Goal: Task Accomplishment & Management: Use online tool/utility

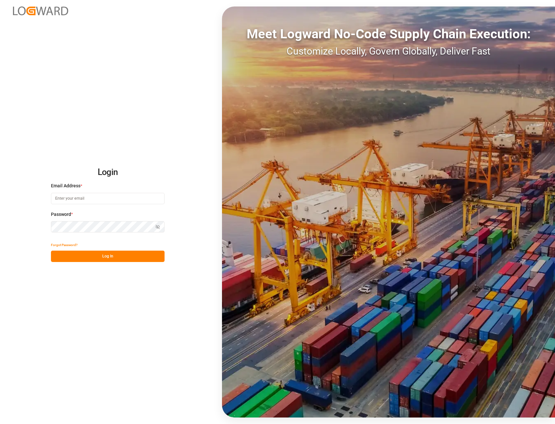
type input "[PERSON_NAME][EMAIL_ADDRESS][PERSON_NAME][DOMAIN_NAME]"
click at [129, 254] on button "Log In" at bounding box center [108, 256] width 114 height 11
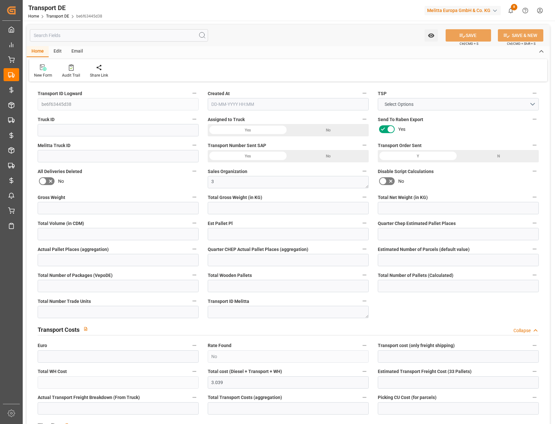
type input "35"
type input "11.009"
type input "9.26"
type input "240.706"
type input "1"
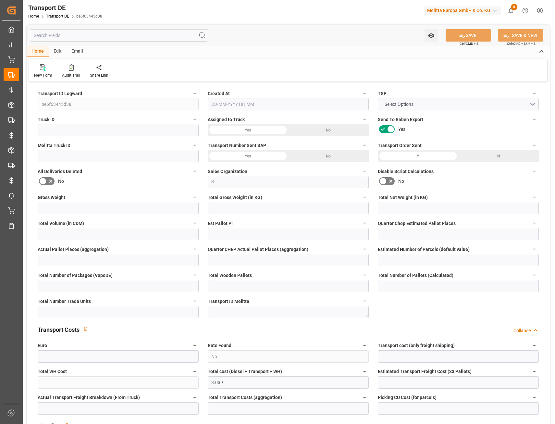
type input "0"
type input "1"
type input "0"
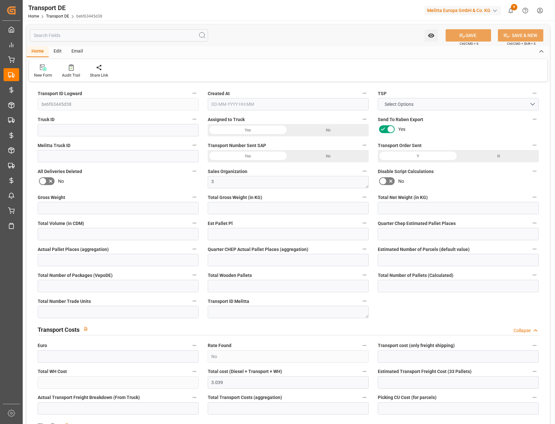
type input "1"
type input "0"
type input "1"
type input "0"
type input "3.039"
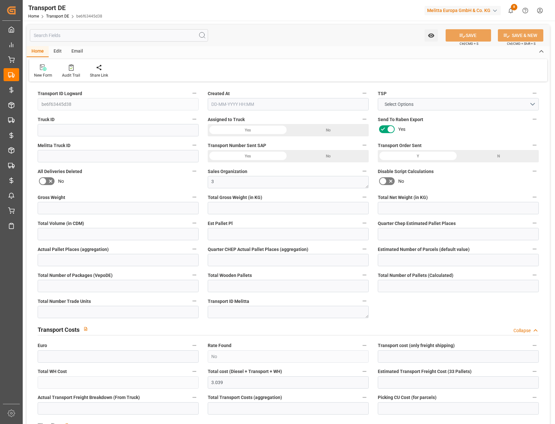
type input "0"
type input "2"
type input "0"
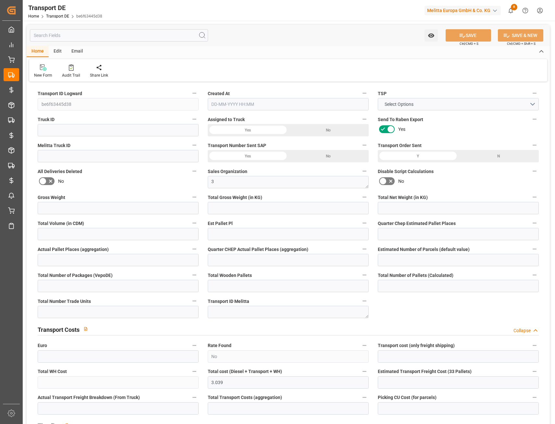
type input "0"
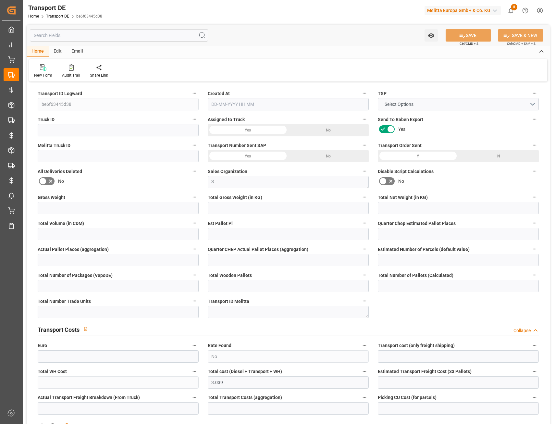
type input "0"
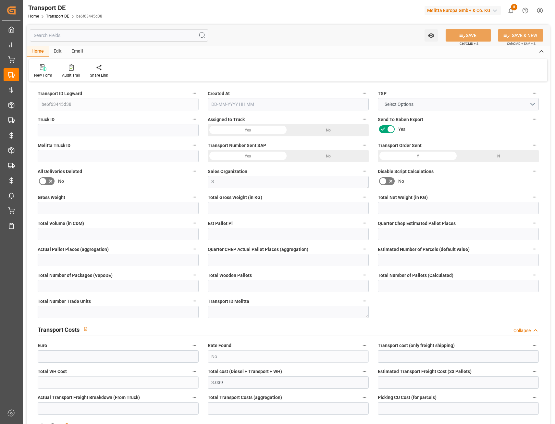
type input "0"
type input "11.009"
type input "4710.8598"
type input "21"
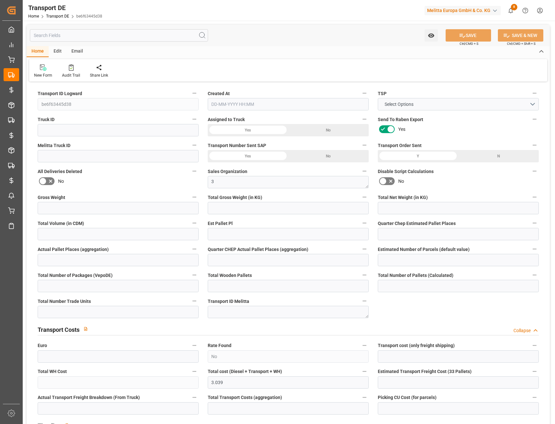
type input "35"
type input "0"
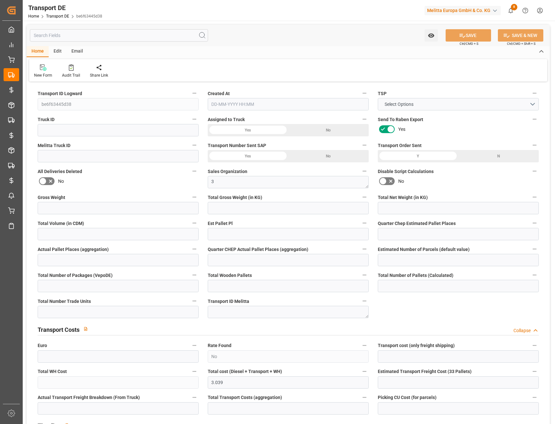
type input "0"
type input "1"
type input "0"
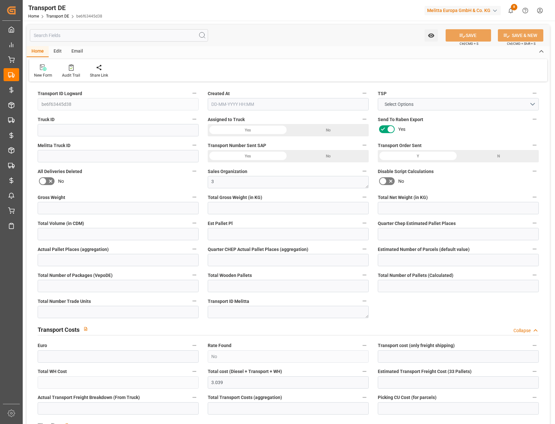
type input "0"
type input "3.039"
type input "0"
type input "13-10-2025 15:31"
type input "15-10-2025"
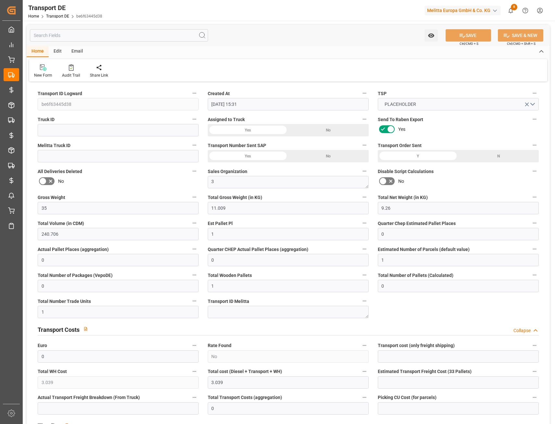
type input "21-10-2025"
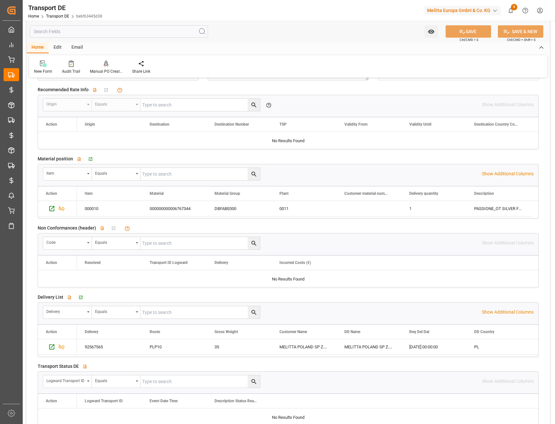
scroll to position [973, 0]
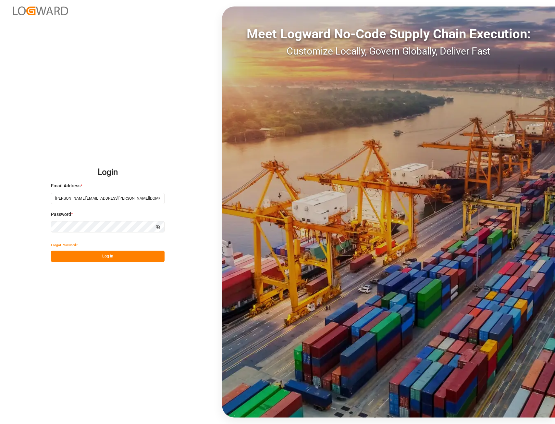
click at [78, 254] on button "Log In" at bounding box center [108, 256] width 114 height 11
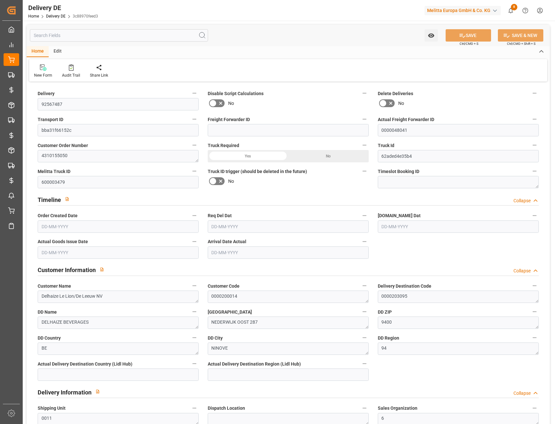
type input "13-10-2025"
type input "[DATE]"
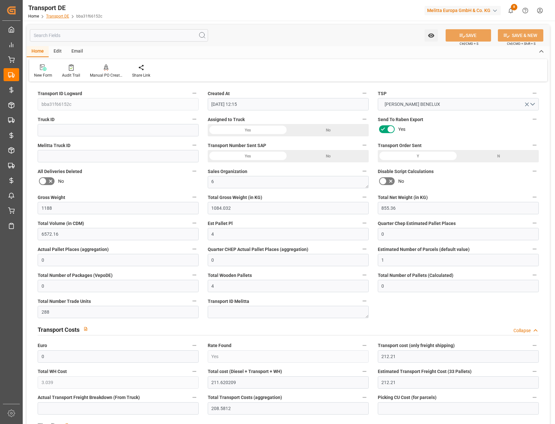
click at [58, 14] on link "Transport DE" at bounding box center [57, 16] width 23 height 5
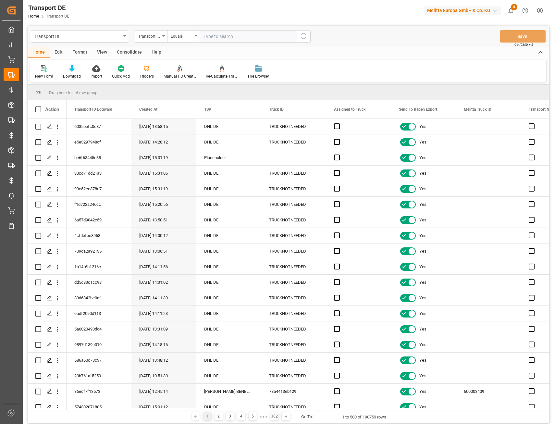
click at [111, 37] on div "Transport DE" at bounding box center [77, 36] width 87 height 8
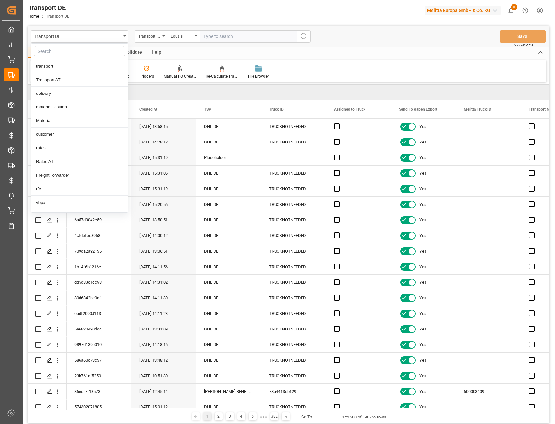
click at [92, 50] on input "text" at bounding box center [80, 51] width 92 height 10
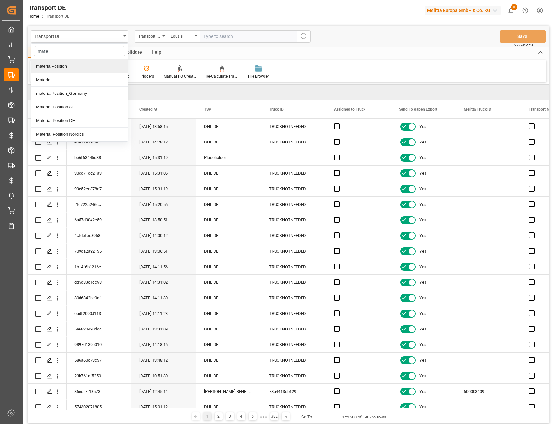
type input "mater"
click at [76, 117] on div "Material Position DE" at bounding box center [79, 121] width 97 height 14
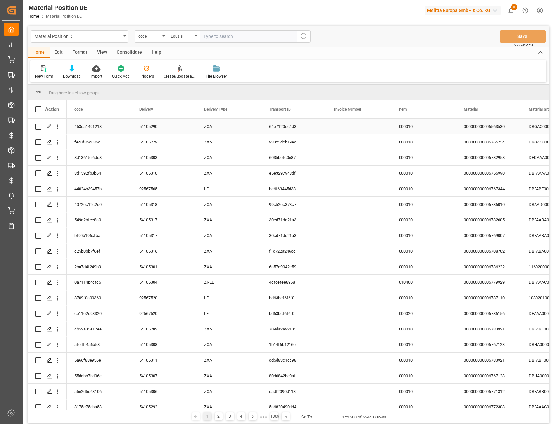
click at [39, 127] on input "Press Space to toggle row selection (unchecked)" at bounding box center [38, 127] width 6 height 6
checkbox input "true"
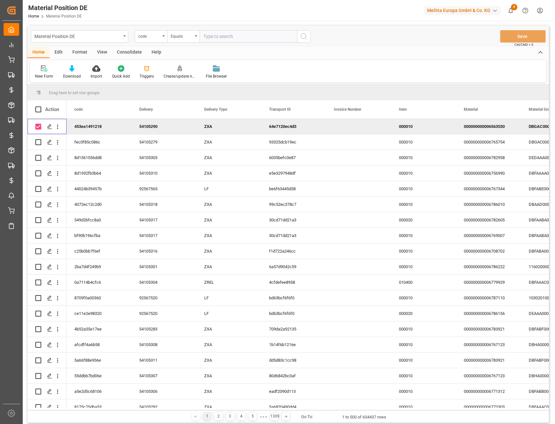
click at [60, 50] on div "Edit" at bounding box center [59, 52] width 18 height 11
click at [45, 73] on div "Actions" at bounding box center [41, 72] width 23 height 14
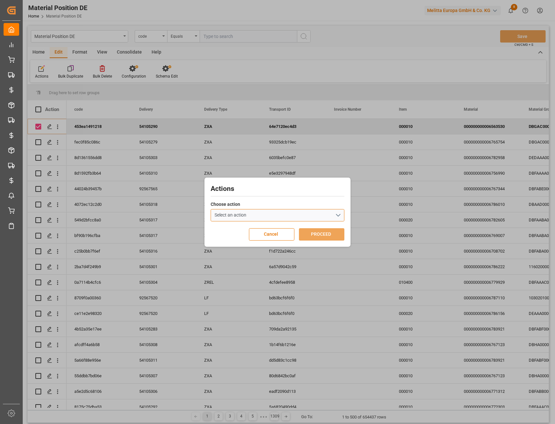
click at [296, 216] on button "Select an action" at bounding box center [278, 215] width 134 height 12
click at [267, 230] on span "Create/update non conformance" at bounding box center [247, 228] width 62 height 5
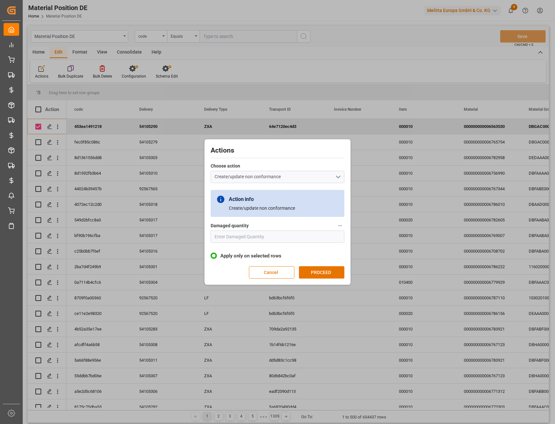
click at [275, 271] on button "Cancel" at bounding box center [271, 272] width 45 height 12
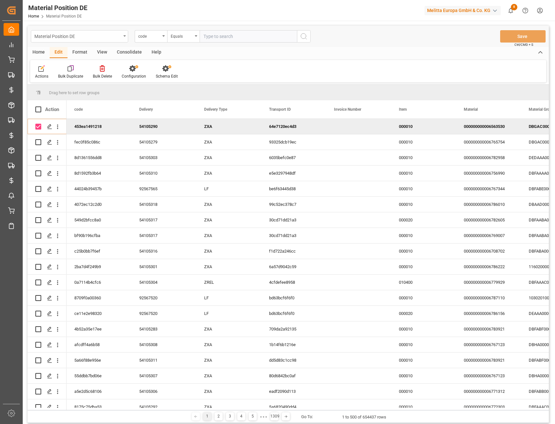
click at [70, 32] on div "Material Position DE" at bounding box center [77, 36] width 87 height 8
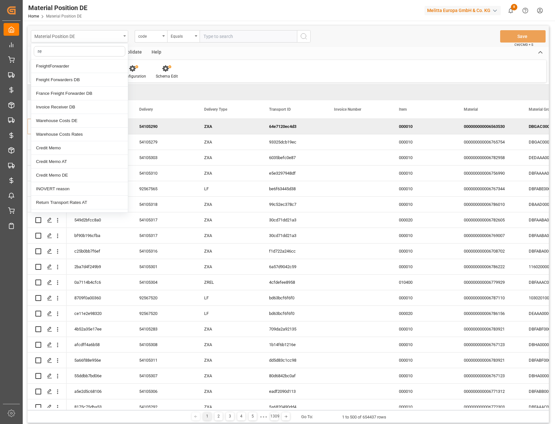
type input "ret"
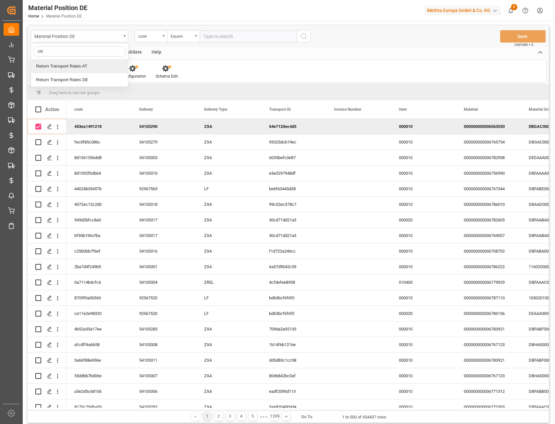
click at [75, 67] on div "Return Transport Rates AT" at bounding box center [79, 66] width 97 height 14
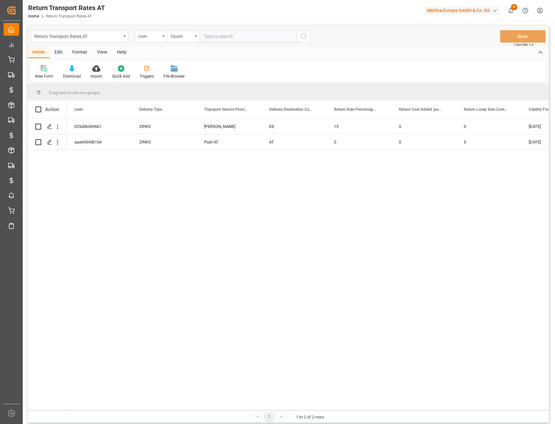
click at [61, 52] on div "Edit" at bounding box center [59, 52] width 18 height 11
click at [75, 52] on div "Format" at bounding box center [79, 52] width 25 height 11
click at [98, 49] on div "View" at bounding box center [102, 52] width 20 height 11
click at [43, 47] on div "Home" at bounding box center [39, 52] width 22 height 11
click at [96, 67] on icon at bounding box center [96, 68] width 8 height 6
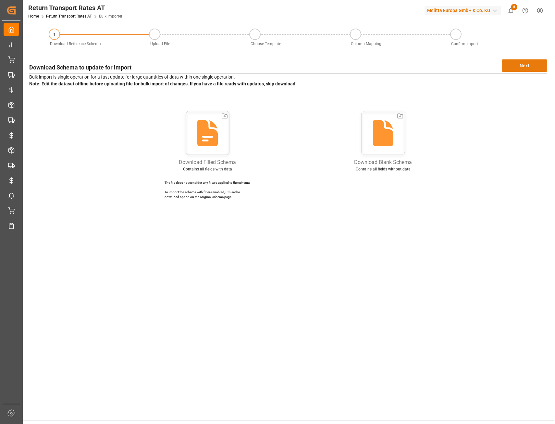
click at [520, 63] on button "Next" at bounding box center [524, 65] width 45 height 12
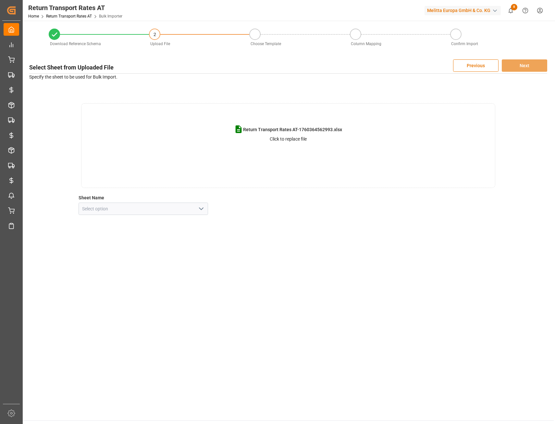
click at [290, 139] on p "Click to replace file" at bounding box center [288, 139] width 37 height 7
click at [191, 209] on input at bounding box center [143, 208] width 129 height 12
click at [202, 210] on icon "open menu" at bounding box center [201, 209] width 8 height 8
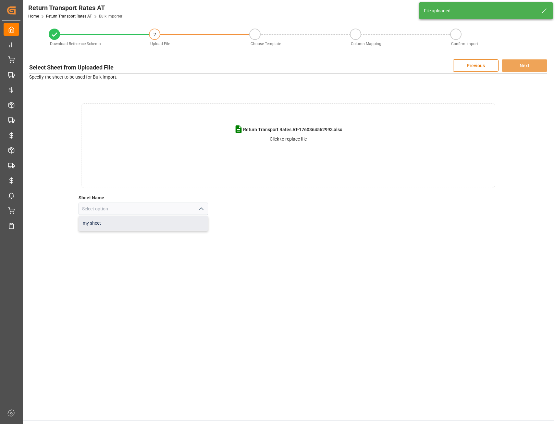
click at [164, 219] on div "my sheet" at bounding box center [143, 223] width 129 height 15
type input "my sheet"
click at [520, 67] on button "Next" at bounding box center [524, 65] width 45 height 12
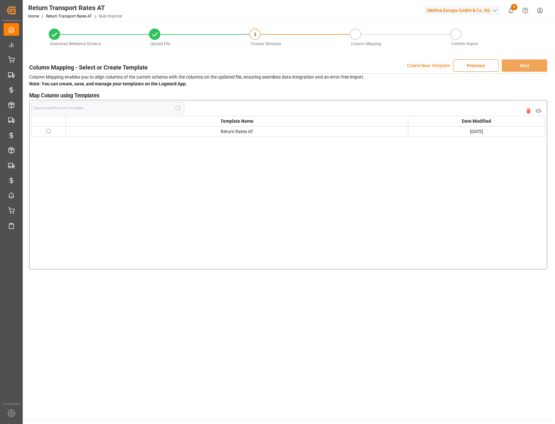
click at [49, 131] on input "checkbox" at bounding box center [48, 131] width 4 height 4
checkbox input "true"
click at [515, 61] on button "Next" at bounding box center [524, 65] width 45 height 12
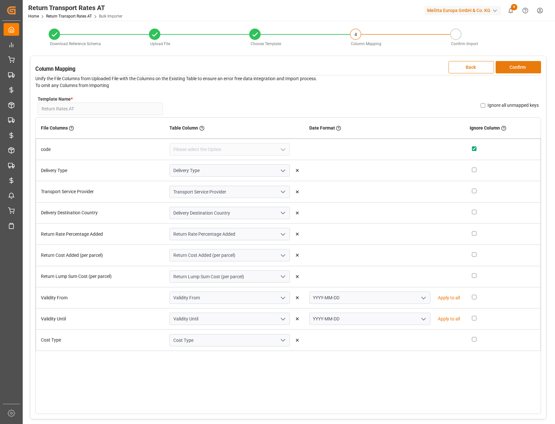
click at [517, 65] on button "Confirm" at bounding box center [518, 67] width 45 height 12
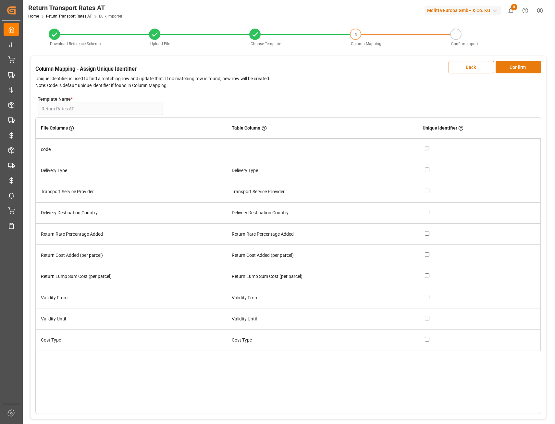
click at [511, 64] on button "Confirm" at bounding box center [518, 67] width 45 height 12
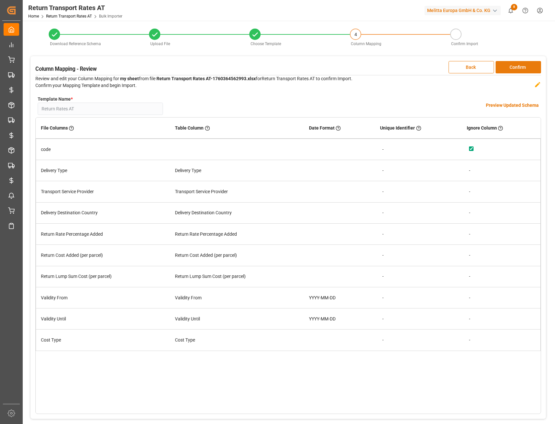
click at [513, 67] on button "Confirm" at bounding box center [518, 67] width 45 height 12
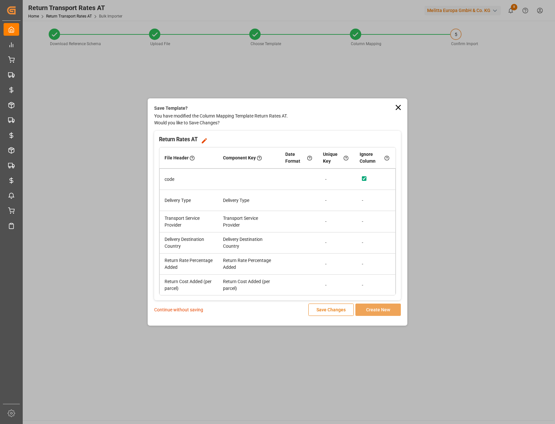
click at [334, 309] on button "Save Changes" at bounding box center [330, 309] width 45 height 12
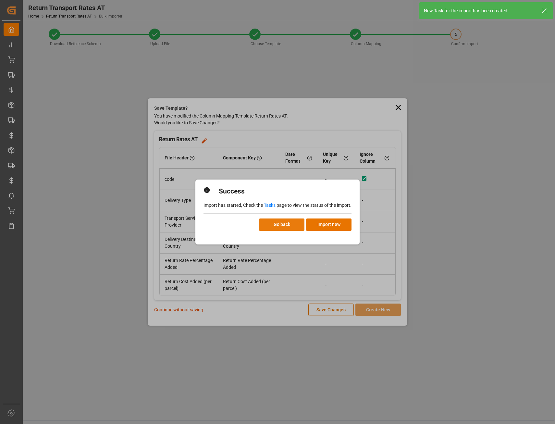
click at [293, 224] on button "Go back" at bounding box center [281, 224] width 45 height 12
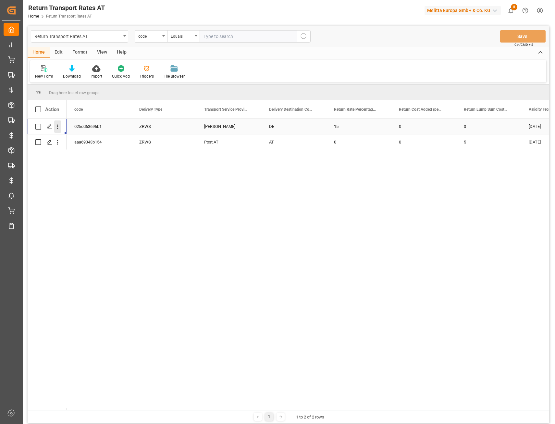
click at [59, 126] on icon "open menu" at bounding box center [57, 126] width 7 height 7
click at [78, 137] on div "Open in new tab" at bounding box center [95, 141] width 80 height 14
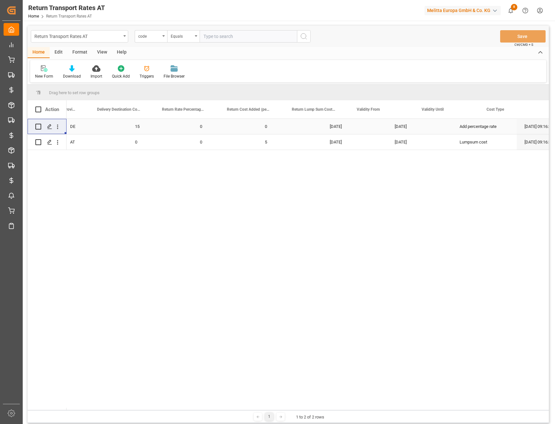
scroll to position [0, 232]
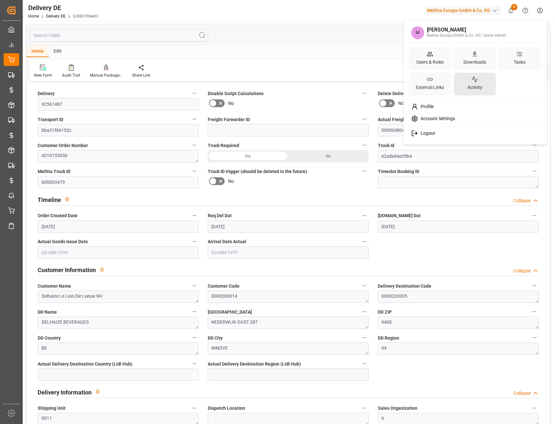
click at [476, 82] on icon at bounding box center [475, 80] width 6 height 6
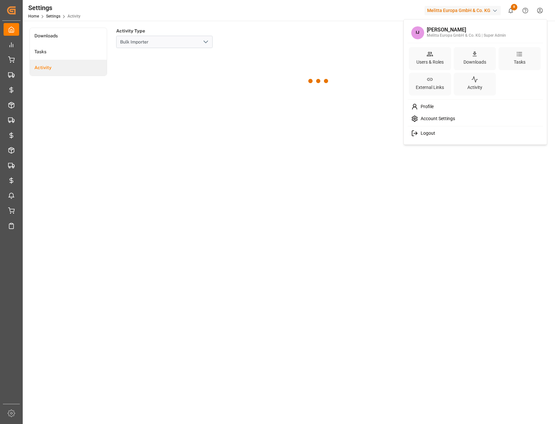
click at [539, 11] on html "Created by potrace 1.15, written by Peter Selinger 2001-2017 Created by potrace…" at bounding box center [277, 212] width 555 height 424
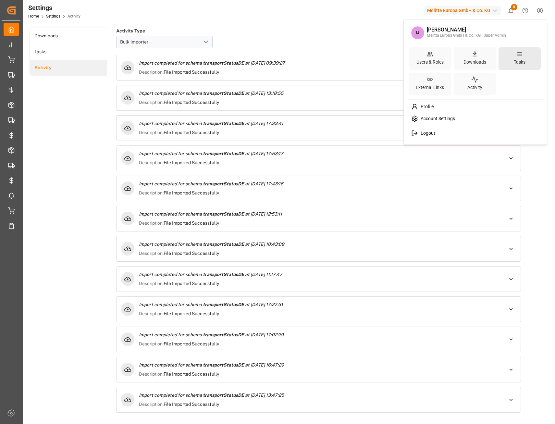
click at [522, 55] on icon at bounding box center [519, 54] width 7 height 7
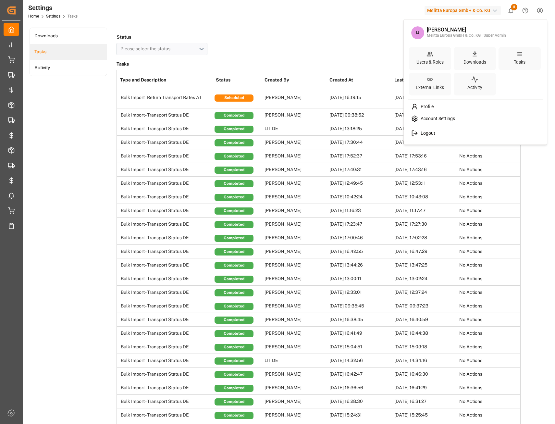
click at [321, 53] on html "Created by potrace 1.15, written by Peter Selinger 2001-2017 Created by potrace…" at bounding box center [277, 212] width 555 height 424
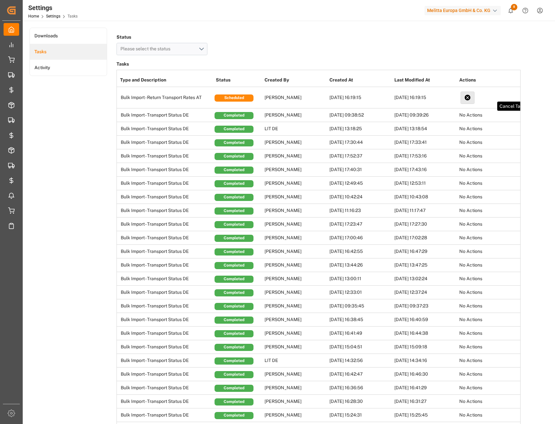
click at [467, 95] on icon at bounding box center [467, 98] width 6 height 6
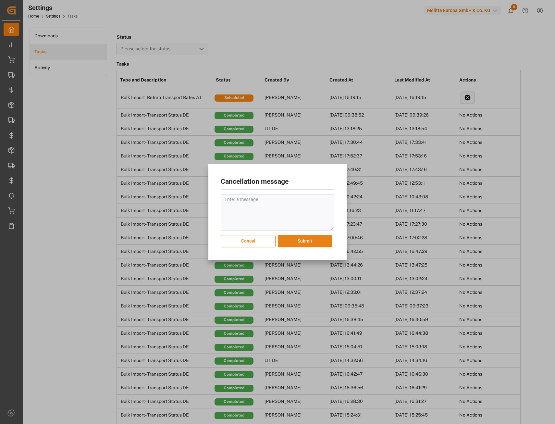
click at [292, 239] on button "Submit" at bounding box center [305, 241] width 54 height 12
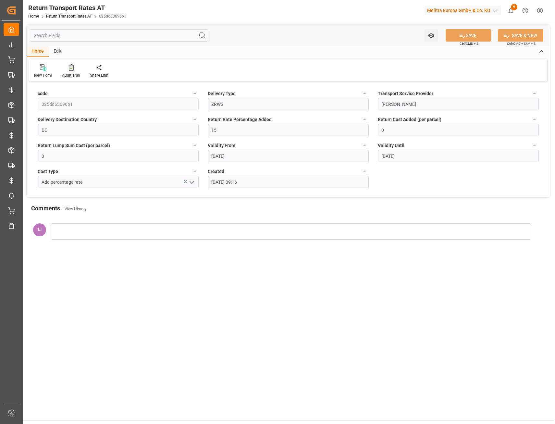
click at [72, 72] on div "Audit Trail" at bounding box center [71, 75] width 18 height 6
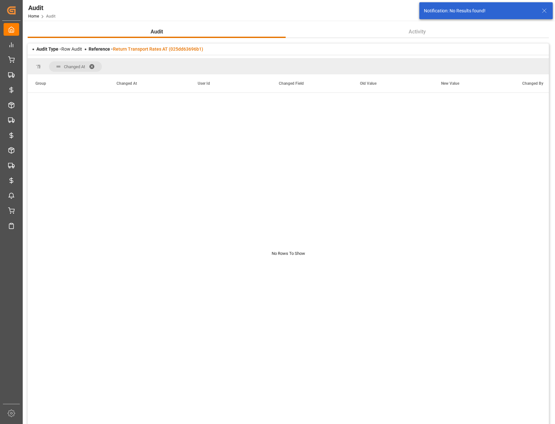
click at [156, 46] on div "Reference - Return Transport Rates AT (025dd63696b1)" at bounding box center [146, 49] width 115 height 7
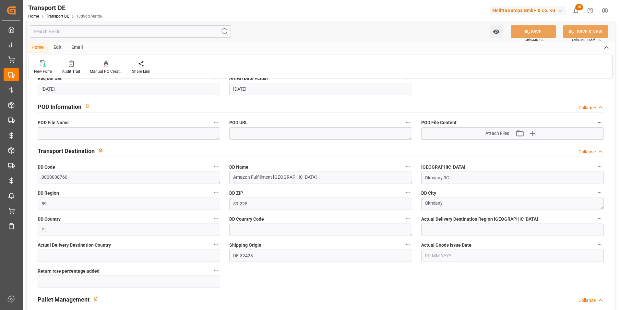
scroll to position [422, 0]
